Goal: Communication & Community: Answer question/provide support

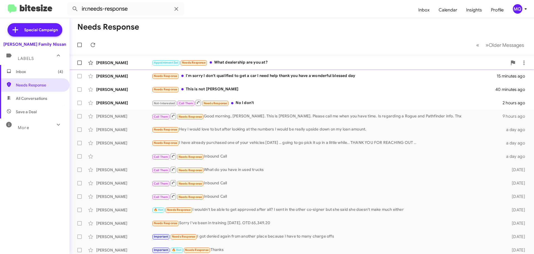
click at [238, 65] on div "Appointment Set Needs Response What dealership are you at?" at bounding box center [330, 62] width 356 height 6
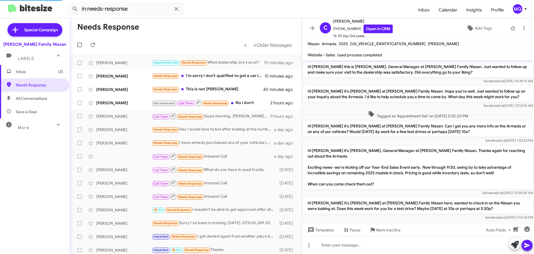
scroll to position [47, 0]
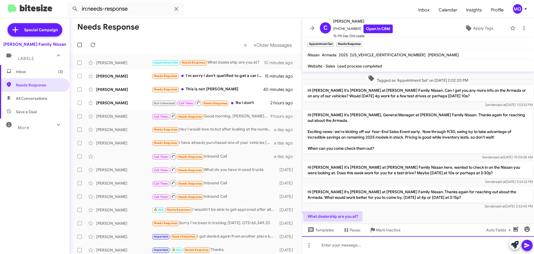
click at [345, 243] on div at bounding box center [418, 245] width 232 height 18
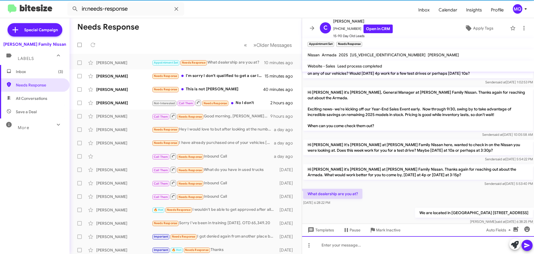
scroll to position [78, 0]
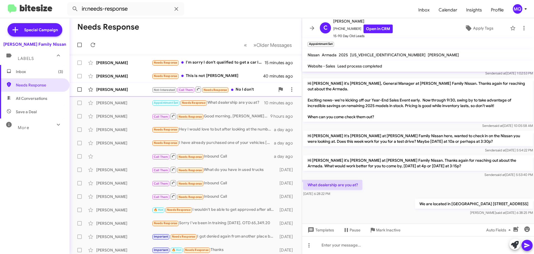
click at [241, 90] on div "Not-Interested Call Them Needs Response No I don't" at bounding box center [213, 89] width 123 height 7
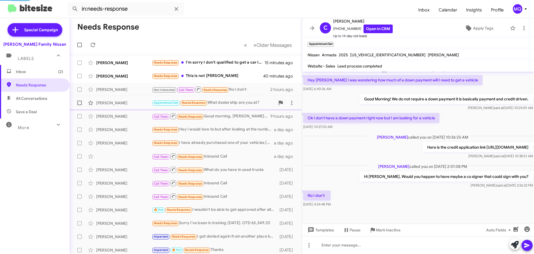
scroll to position [51, 0]
click at [220, 75] on div "Needs Response This is not [PERSON_NAME]" at bounding box center [213, 76] width 123 height 6
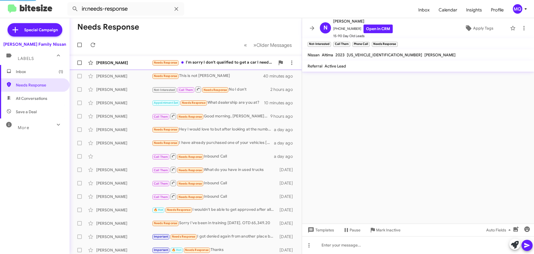
scroll to position [424, 0]
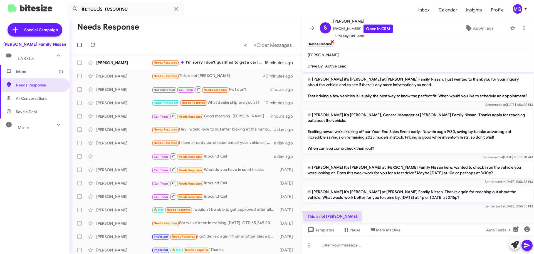
click at [333, 43] on span "×" at bounding box center [332, 41] width 4 height 7
click at [217, 62] on div "Needs Response I'm sorry I don't qualified to get a car I need help thank you h…" at bounding box center [213, 62] width 123 height 6
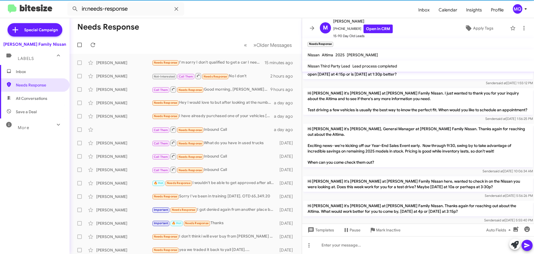
scroll to position [339, 0]
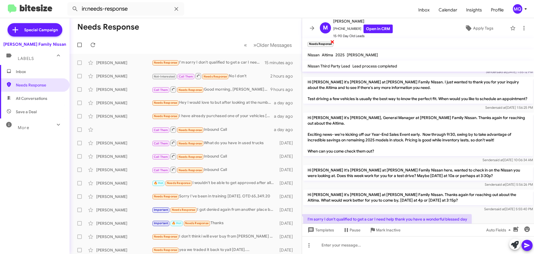
click at [333, 41] on span "×" at bounding box center [332, 41] width 4 height 7
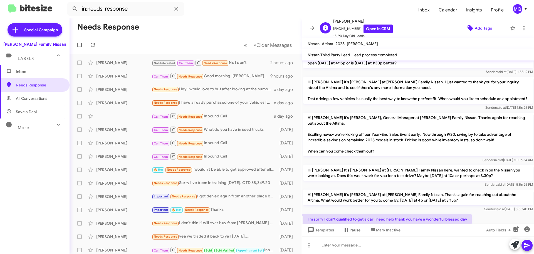
click at [475, 29] on span "Add Tags" at bounding box center [483, 28] width 17 height 10
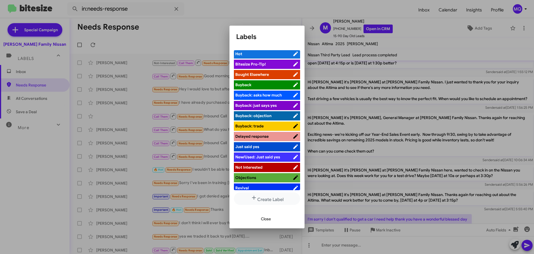
scroll to position [0, 0]
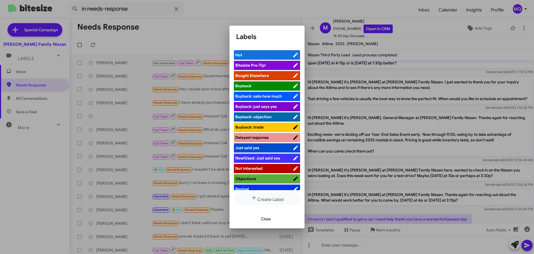
click at [250, 8] on div at bounding box center [267, 127] width 534 height 254
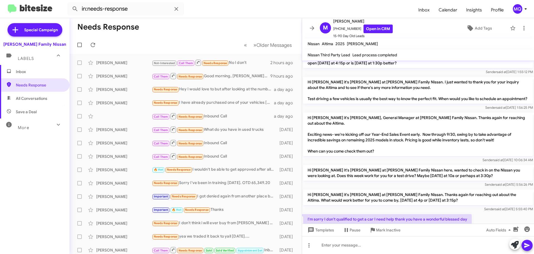
click at [35, 99] on span "All Conversations" at bounding box center [31, 98] width 31 height 6
type input "in:all-conversations"
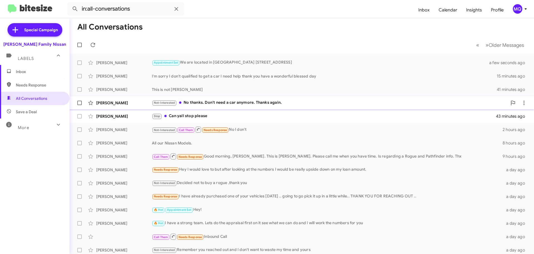
click at [209, 105] on div "Not-Interested No thanks. Don't need a car anymore. Thanks again." at bounding box center [330, 102] width 356 height 6
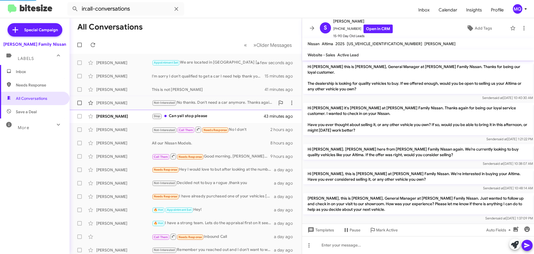
scroll to position [132, 0]
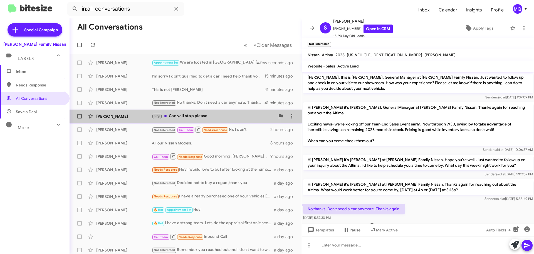
click at [202, 118] on div "Stop Can yall stop please" at bounding box center [213, 116] width 123 height 6
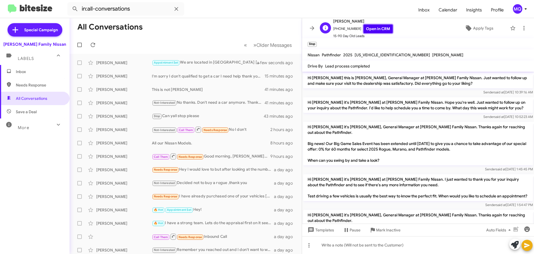
click at [382, 30] on link "Open in CRM" at bounding box center [378, 28] width 29 height 9
